Goal: Information Seeking & Learning: Check status

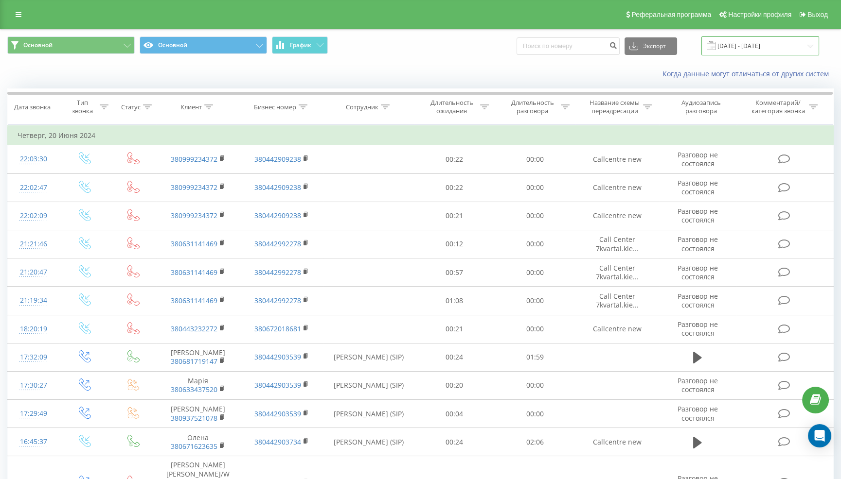
click at [764, 43] on input "20.05.2024 - 20.06.2024" at bounding box center [760, 45] width 118 height 19
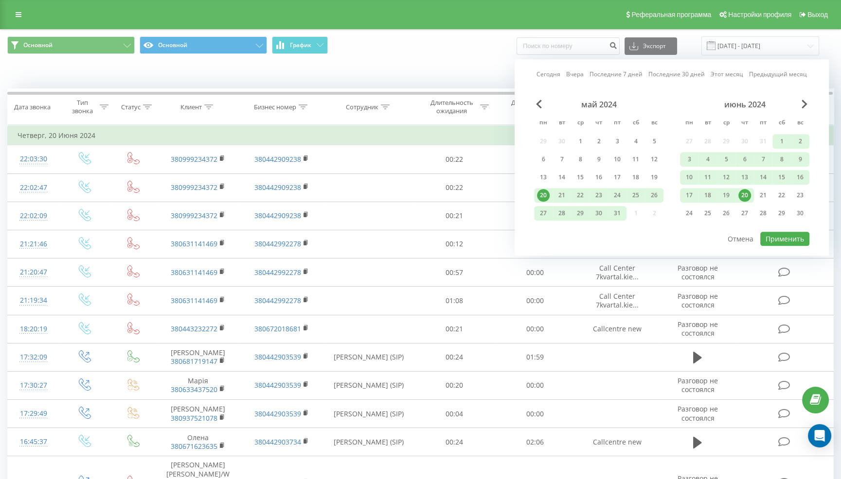
click at [614, 73] on link "Последние 7 дней" at bounding box center [615, 74] width 53 height 9
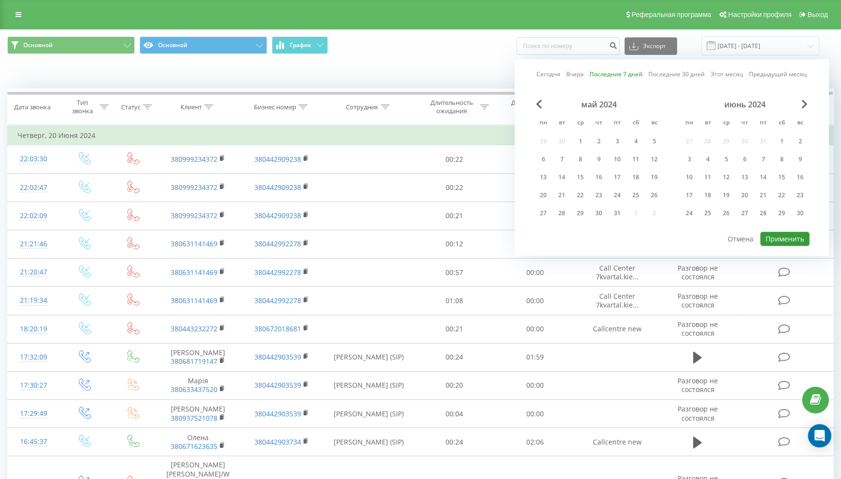
click at [776, 238] on button "Применить" at bounding box center [784, 239] width 49 height 14
type input "13.09.2025 - 19.09.2025"
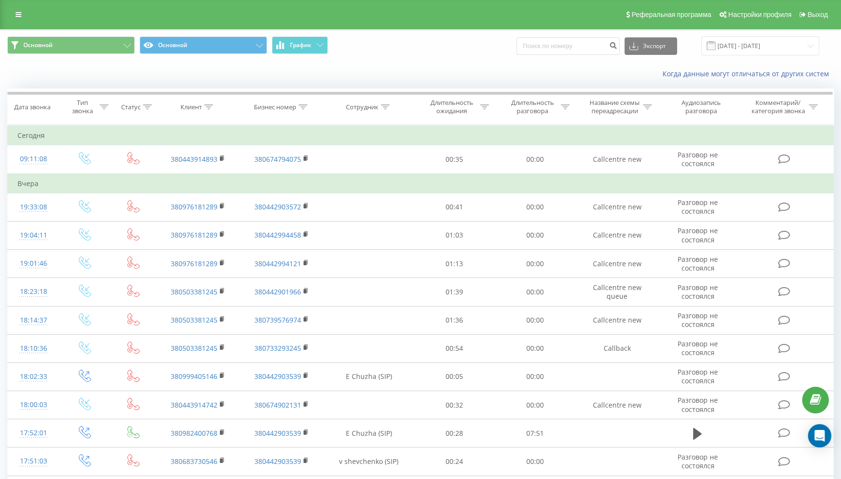
click at [382, 106] on icon at bounding box center [385, 107] width 9 height 5
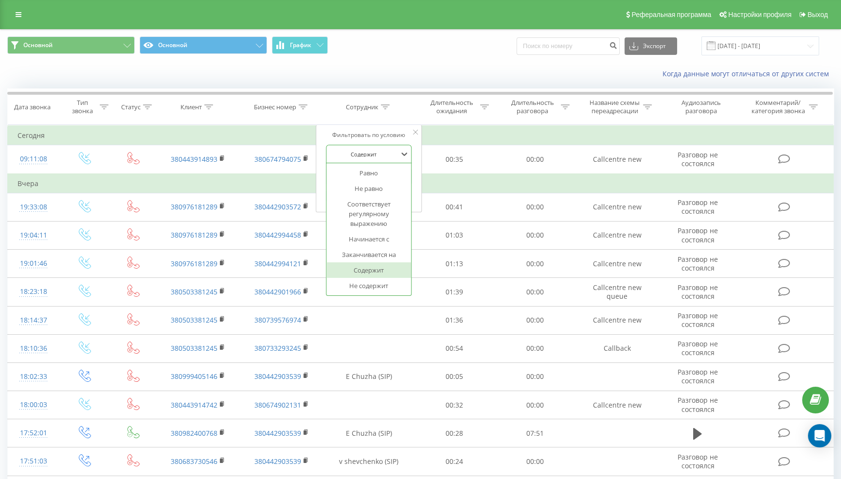
click at [392, 158] on div "Содержит" at bounding box center [363, 154] width 71 height 15
click at [391, 158] on div "Содержит" at bounding box center [363, 154] width 71 height 15
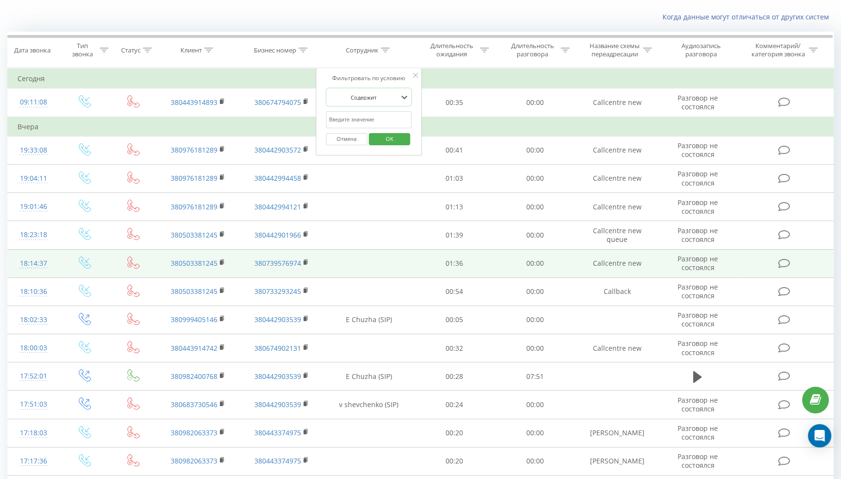
scroll to position [67, 0]
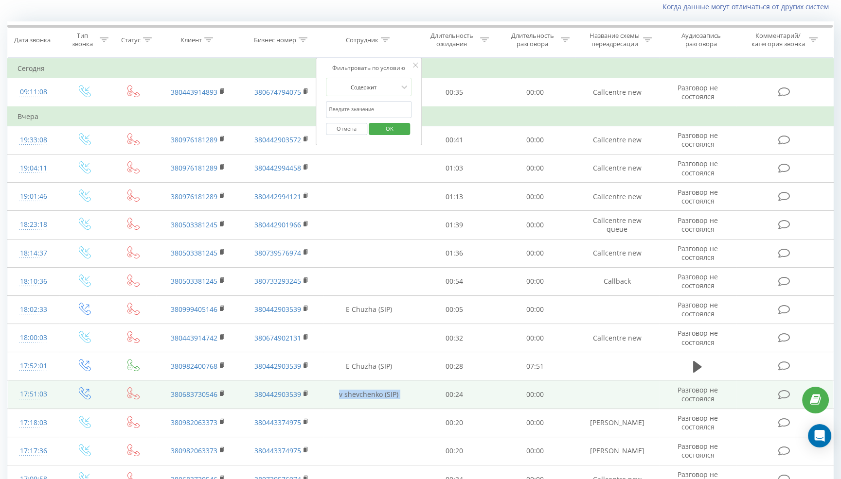
drag, startPoint x: 335, startPoint y: 389, endPoint x: 413, endPoint y: 392, distance: 78.9
click at [414, 393] on tr "17:51:03 380683730546 380442903539 v shevchenko (SIP) 00:24 00:00 Разговор не с…" at bounding box center [421, 395] width 826 height 28
copy td "v shevchenko (SIP)"
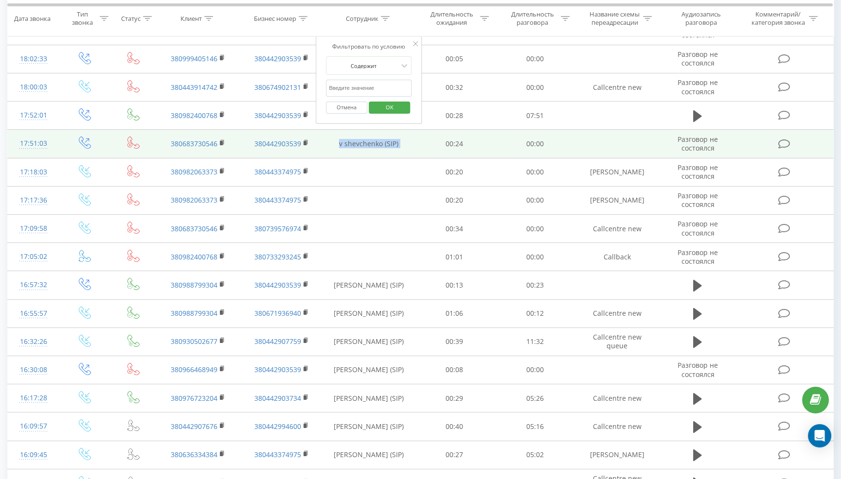
scroll to position [0, 0]
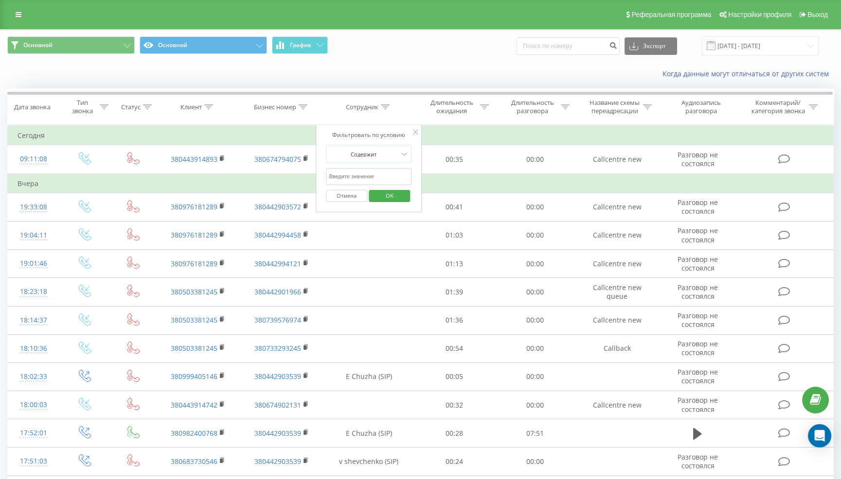
click at [352, 176] on input "text" at bounding box center [369, 176] width 86 height 17
paste input "v shevchenko (SIP)"
type input "v shevchenko (SIP)"
click at [383, 192] on span "OK" at bounding box center [389, 195] width 27 height 15
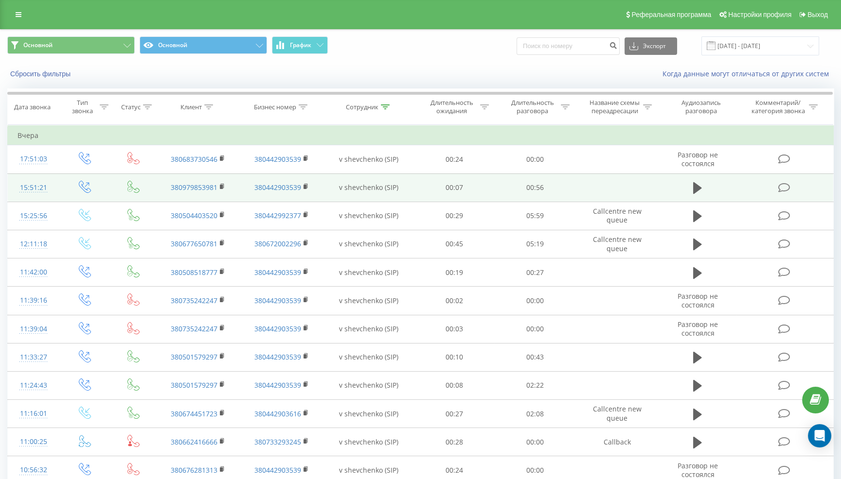
scroll to position [1, 0]
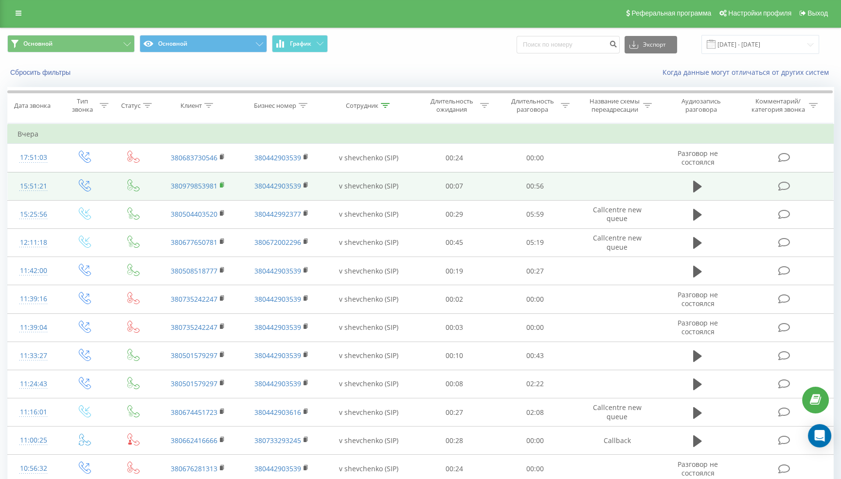
click at [220, 183] on rect at bounding box center [221, 185] width 3 height 4
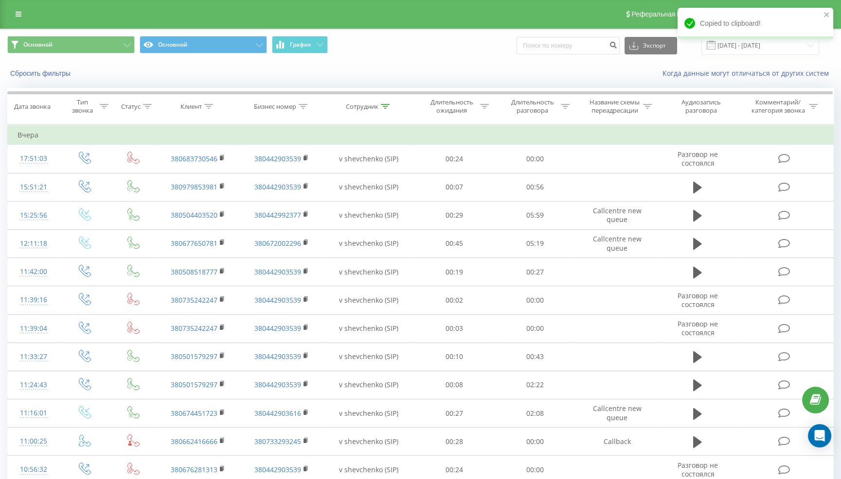
scroll to position [0, 0]
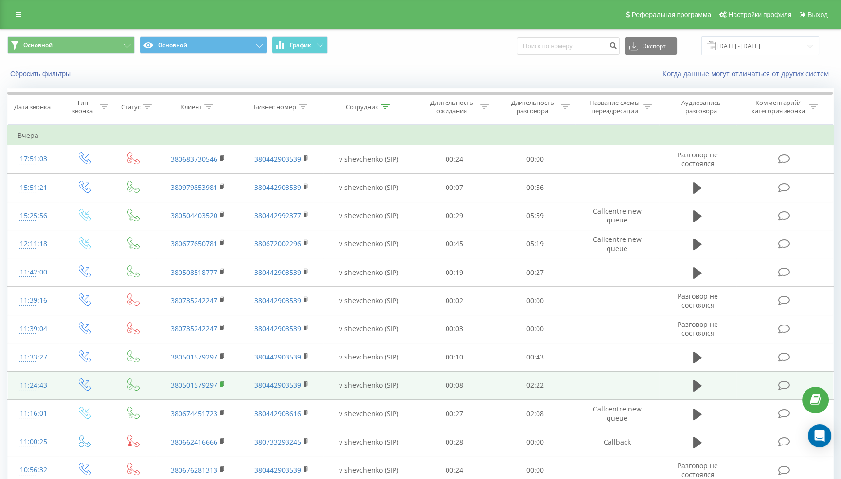
click at [222, 384] on rect at bounding box center [221, 385] width 3 height 4
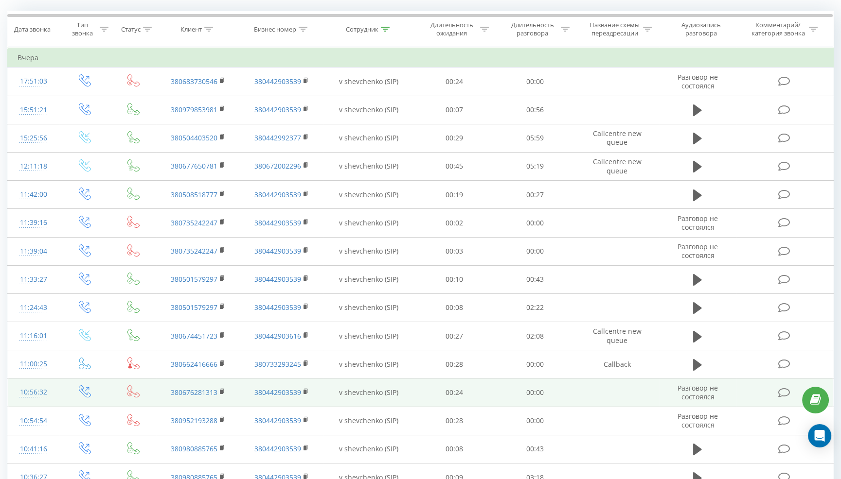
scroll to position [140, 0]
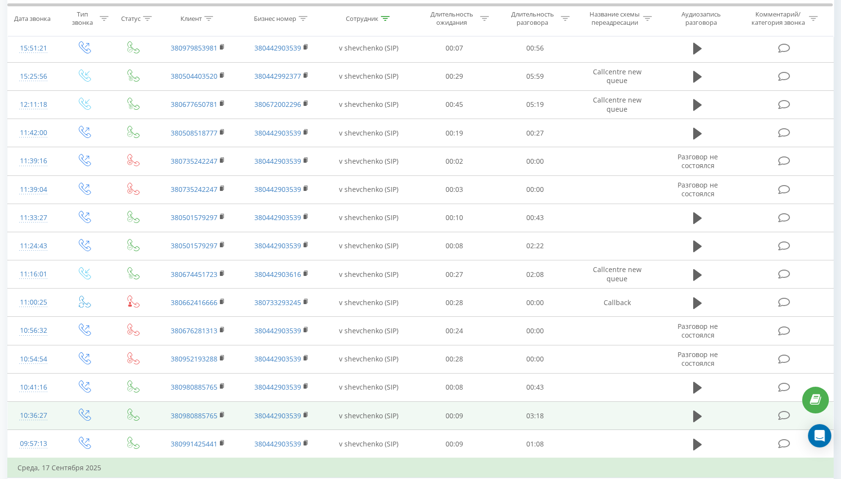
click at [225, 408] on td "380980885765" at bounding box center [198, 416] width 84 height 28
click at [223, 412] on icon at bounding box center [222, 415] width 5 height 7
click at [222, 413] on rect at bounding box center [221, 415] width 3 height 4
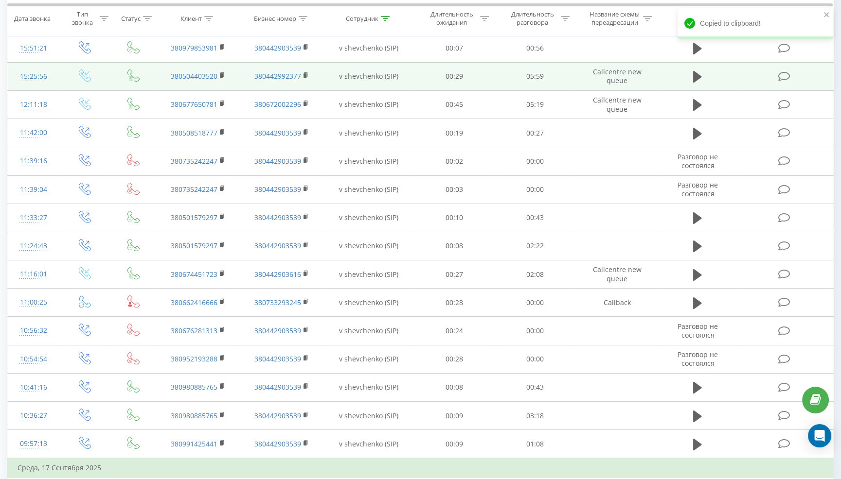
scroll to position [0, 0]
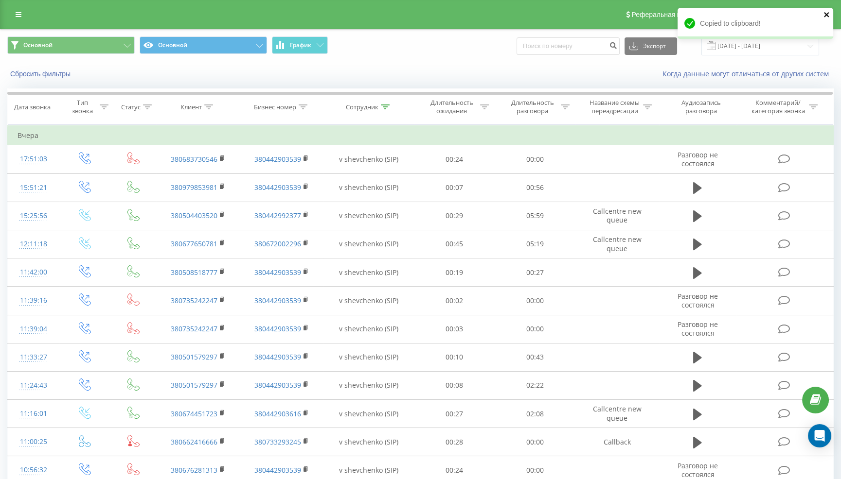
click at [826, 14] on icon "close" at bounding box center [826, 14] width 5 height 5
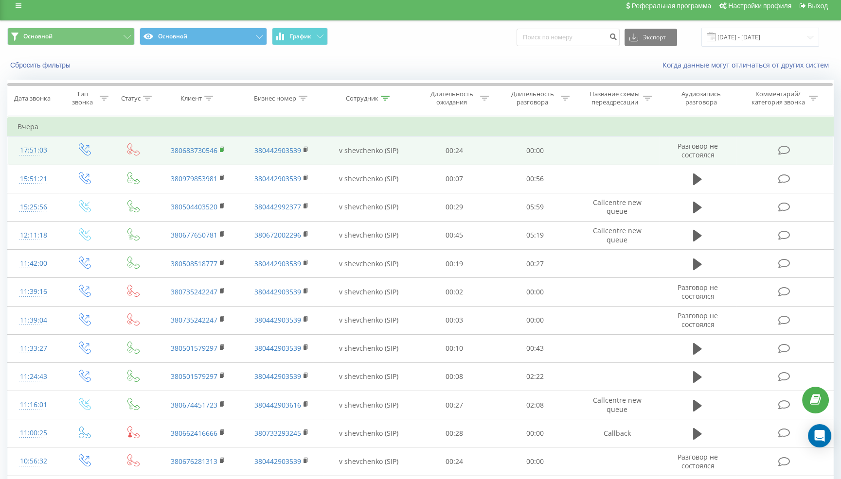
click at [223, 158] on td "380683730546" at bounding box center [198, 151] width 84 height 28
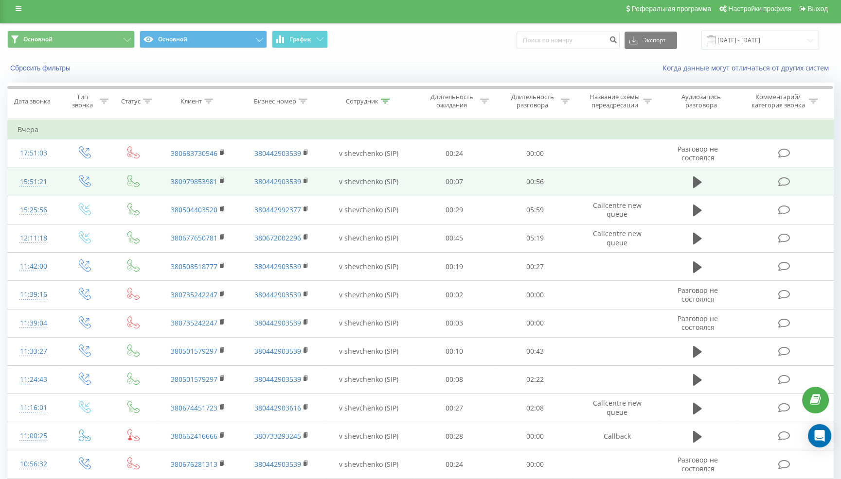
scroll to position [6, 0]
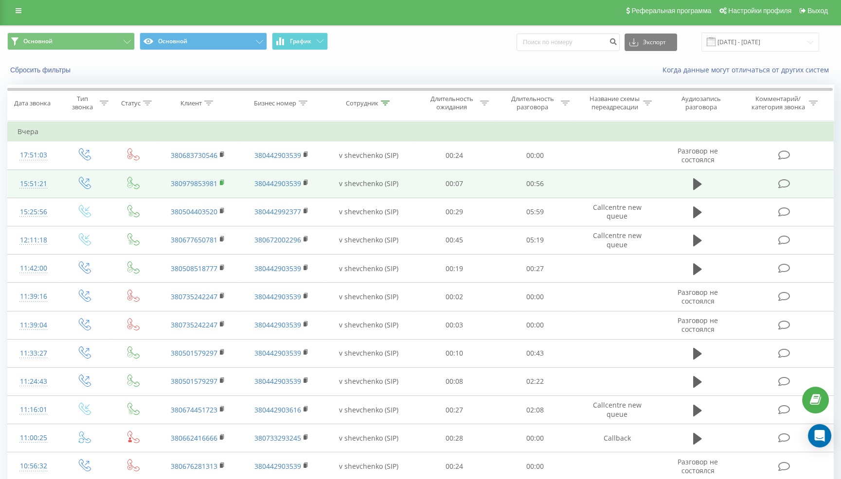
click at [223, 179] on icon at bounding box center [222, 182] width 5 height 7
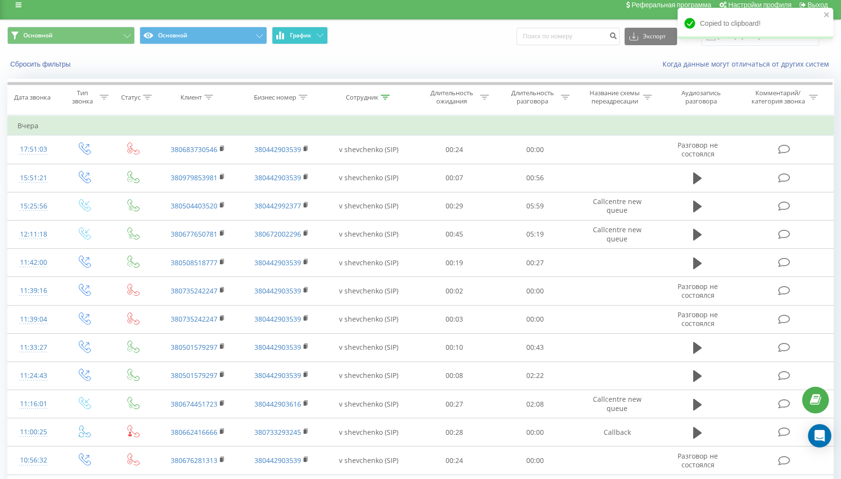
scroll to position [10, 0]
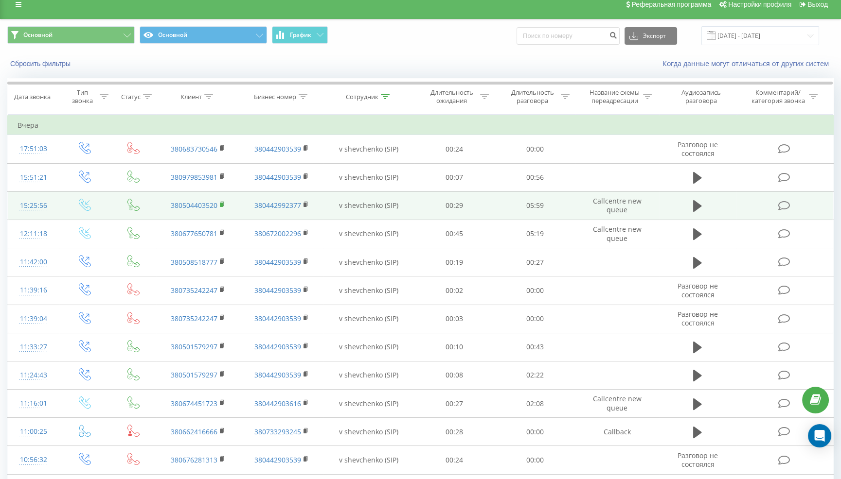
click at [222, 204] on rect at bounding box center [221, 205] width 3 height 4
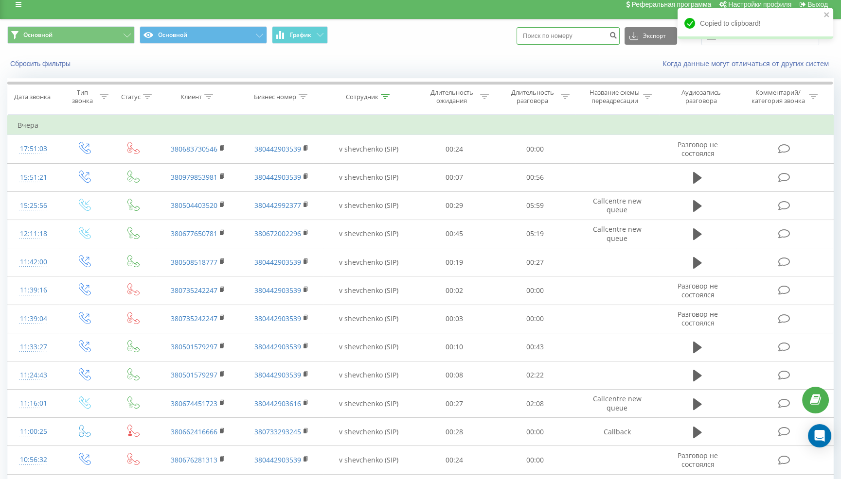
click at [564, 37] on input at bounding box center [567, 36] width 103 height 18
paste input "380504403520"
type input "380504403520"
click at [617, 37] on icon "submit" at bounding box center [613, 34] width 8 height 6
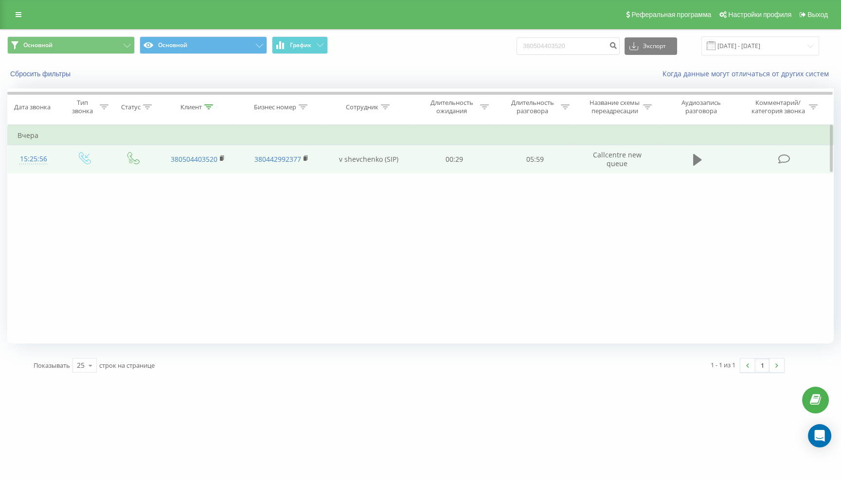
click at [698, 159] on icon at bounding box center [697, 160] width 9 height 12
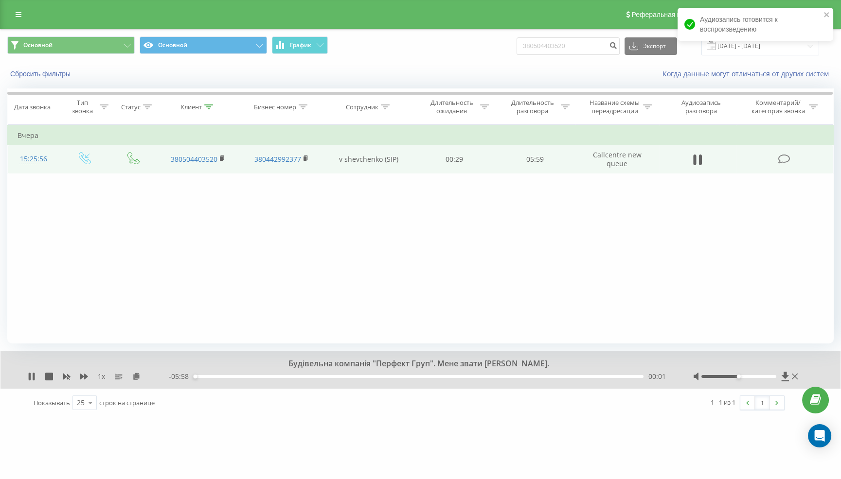
click at [175, 377] on span "- 05:58" at bounding box center [181, 377] width 25 height 10
click at [206, 376] on div "00:02" at bounding box center [419, 376] width 450 height 3
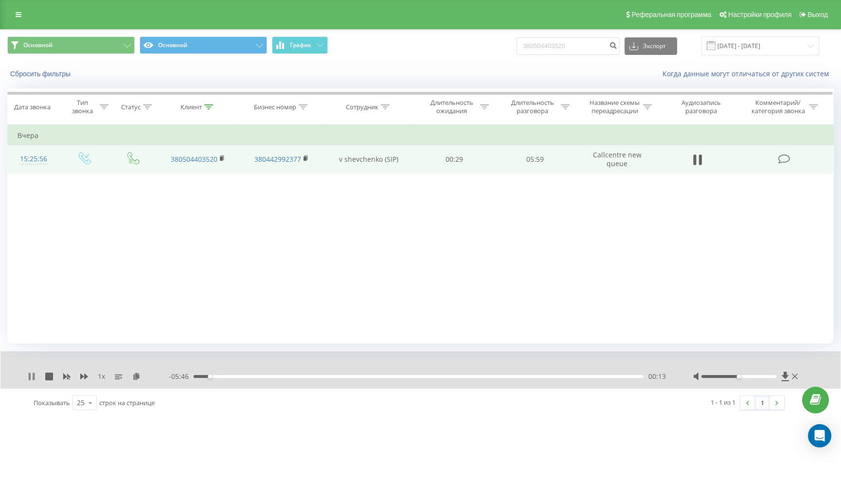
click at [35, 378] on icon at bounding box center [32, 377] width 8 height 8
drag, startPoint x: 595, startPoint y: 46, endPoint x: 486, endPoint y: 44, distance: 109.4
click at [485, 44] on div "Основной Основной График 380504403520 Экспорт .csv .xls .xlsx [DATE] - [DATE]" at bounding box center [420, 45] width 826 height 19
paste input "955793641"
type input "380955793641"
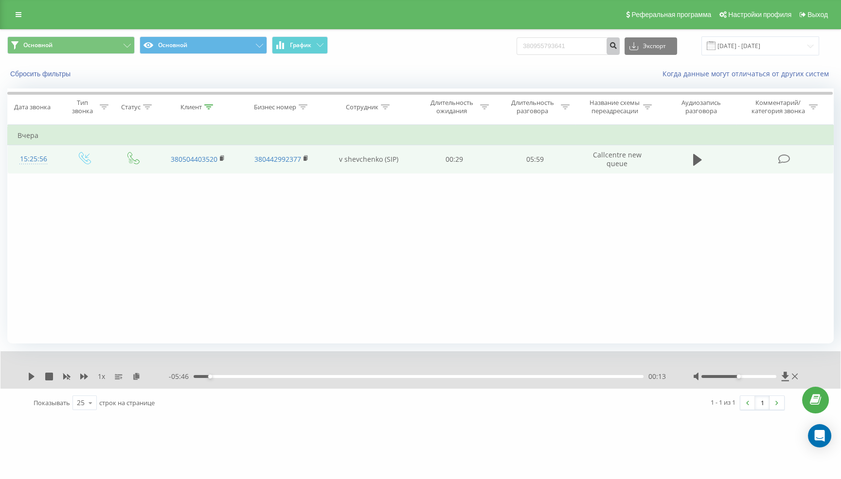
click at [617, 46] on icon "submit" at bounding box center [613, 44] width 8 height 6
